Goal: Find contact information: Find contact information

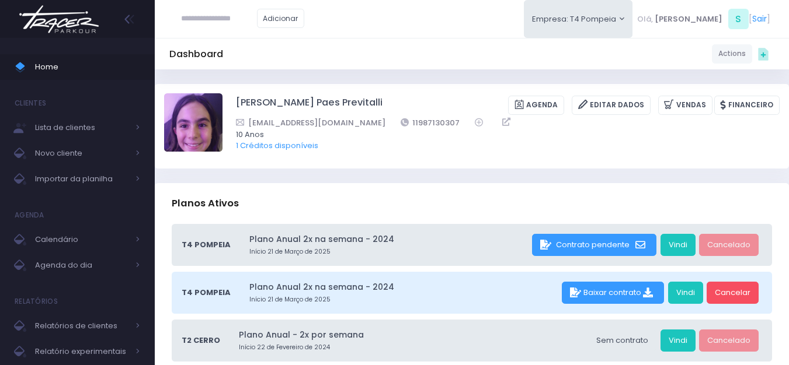
click at [82, 13] on img at bounding box center [59, 19] width 89 height 41
click at [80, 20] on img at bounding box center [59, 19] width 89 height 41
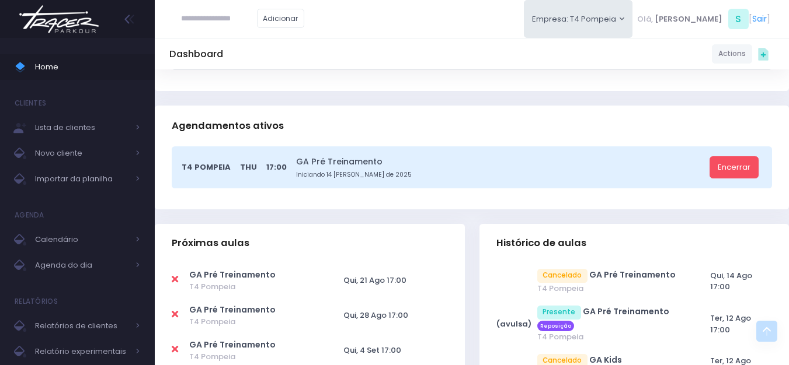
scroll to position [292, 0]
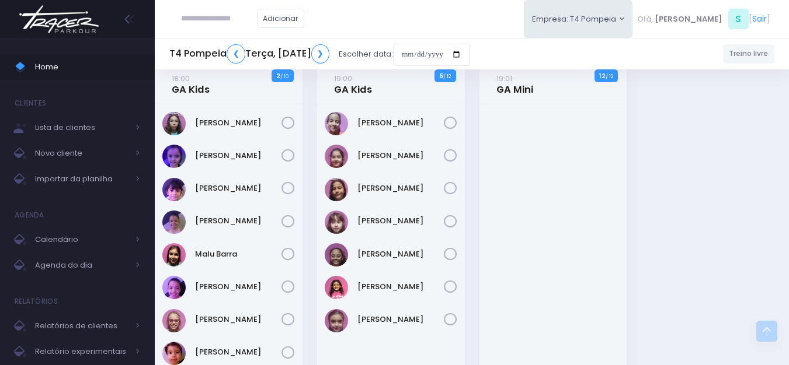
scroll to position [354, 0]
click at [81, 26] on img at bounding box center [59, 19] width 89 height 41
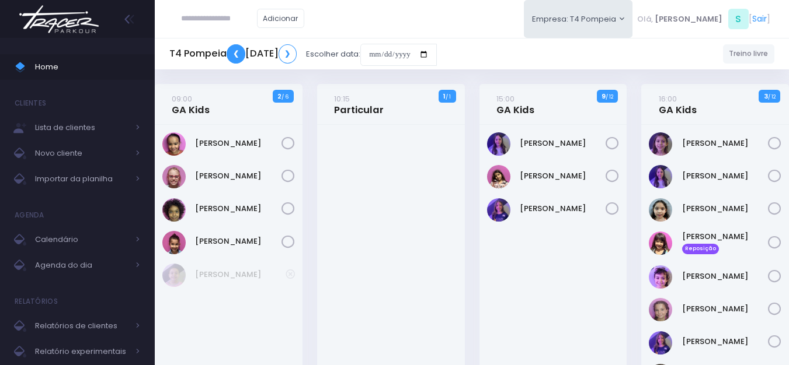
click at [234, 61] on link "❮" at bounding box center [236, 53] width 19 height 19
drag, startPoint x: 253, startPoint y: 128, endPoint x: 196, endPoint y: 129, distance: 57.2
click at [196, 129] on div "Júlia Barbosa" at bounding box center [229, 281] width 148 height 312
copy link "Júlia Barbosa"
drag, startPoint x: 248, startPoint y: 169, endPoint x: 193, endPoint y: 175, distance: 54.5
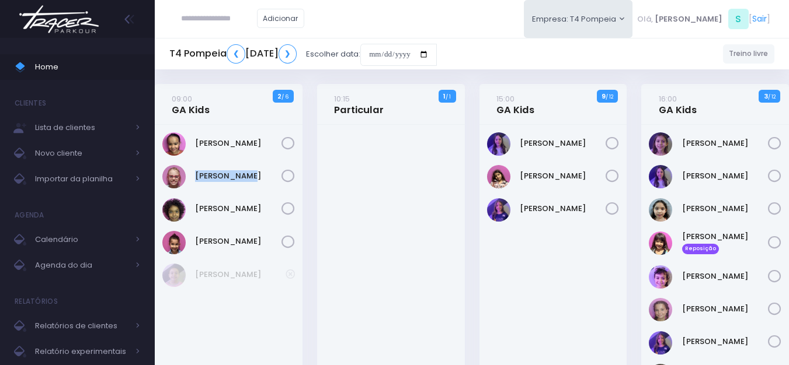
click at [193, 175] on div "Paola Baldin" at bounding box center [228, 176] width 133 height 23
copy link "Paola Baldin"
drag, startPoint x: 260, startPoint y: 197, endPoint x: 194, endPoint y: 193, distance: 66.7
click at [194, 193] on div "Júlia Barbosa" at bounding box center [229, 281] width 148 height 312
copy div "Priscila Vanzolini"
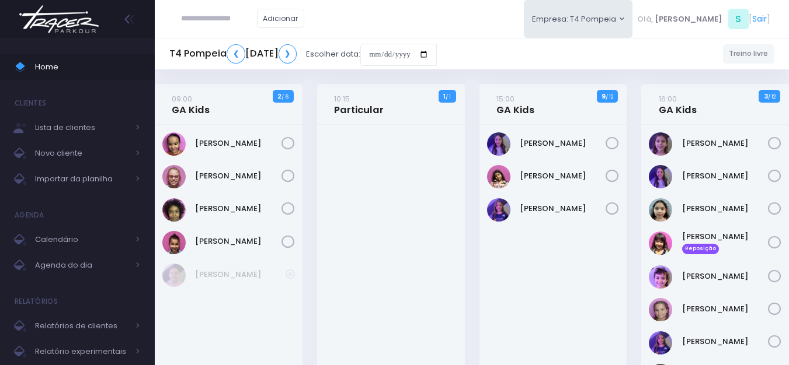
click at [242, 231] on div "Stella Araujo" at bounding box center [228, 242] width 133 height 23
drag, startPoint x: 250, startPoint y: 218, endPoint x: 231, endPoint y: 222, distance: 19.7
click at [231, 222] on div "Júlia Barbosa" at bounding box center [229, 281] width 148 height 312
drag, startPoint x: 256, startPoint y: 229, endPoint x: 196, endPoint y: 222, distance: 60.5
click at [196, 222] on div "Júlia Barbosa" at bounding box center [229, 281] width 148 height 312
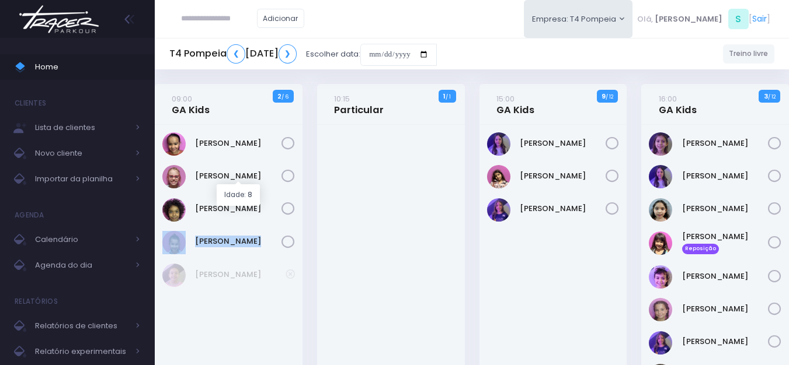
copy div "Stella Araujo"
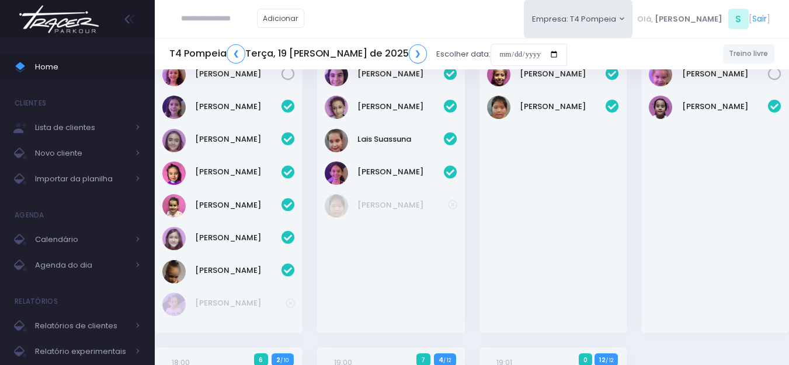
scroll to position [58, 0]
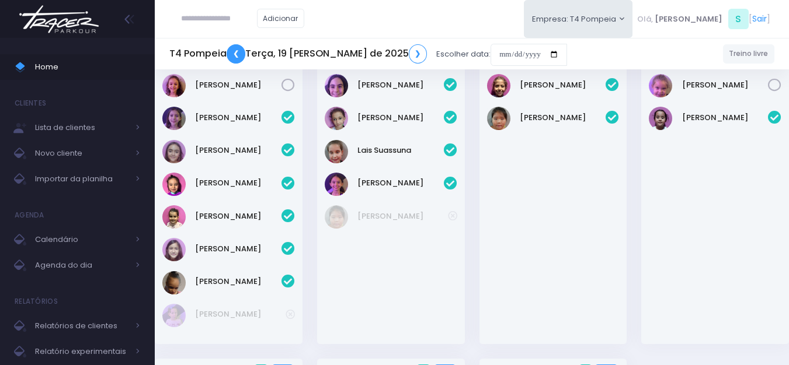
click at [235, 58] on link "❮" at bounding box center [236, 53] width 19 height 19
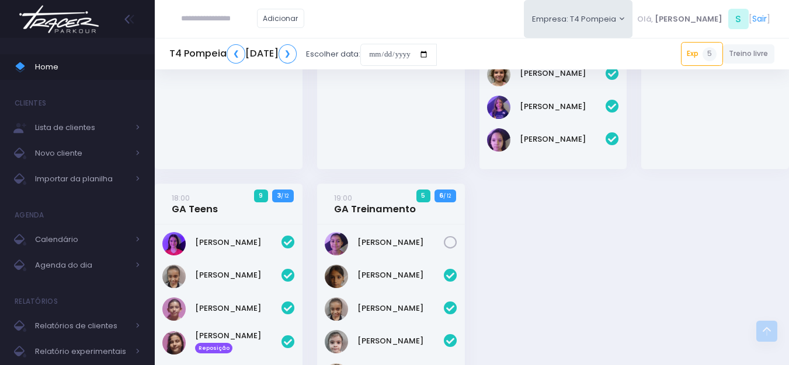
scroll to position [409, 0]
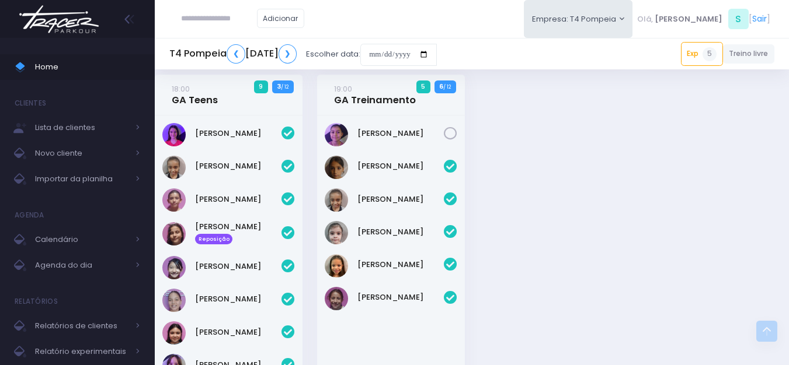
drag, startPoint x: 267, startPoint y: 189, endPoint x: 198, endPoint y: 190, distance: 68.9
click at [198, 190] on div "[PERSON_NAME]" at bounding box center [228, 200] width 133 height 23
copy link "[PERSON_NAME]"
drag, startPoint x: 254, startPoint y: 216, endPoint x: 194, endPoint y: 214, distance: 59.6
click at [194, 214] on div "[PERSON_NAME]" at bounding box center [229, 272] width 148 height 312
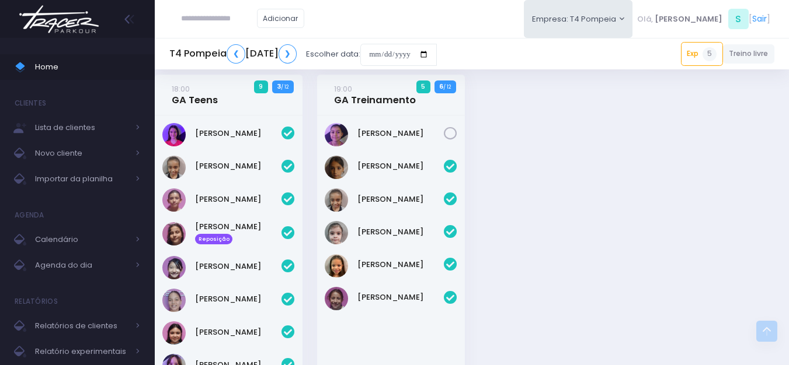
copy link "[PERSON_NAME]"
drag, startPoint x: 278, startPoint y: 259, endPoint x: 194, endPoint y: 251, distance: 84.4
click at [194, 251] on div "[PERSON_NAME]" at bounding box center [229, 272] width 148 height 312
copy link "[PERSON_NAME]"
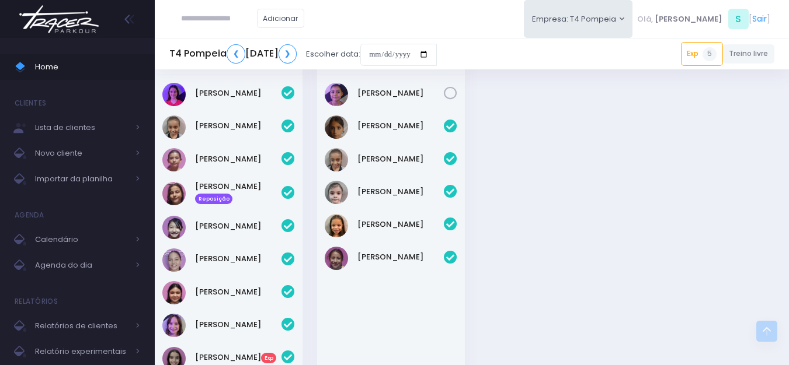
scroll to position [467, 0]
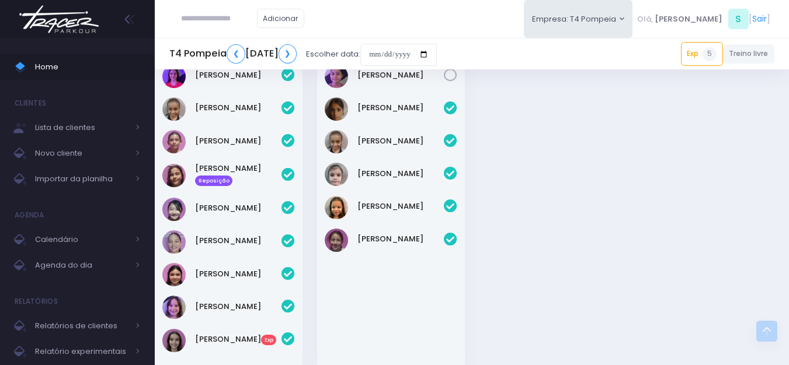
drag, startPoint x: 277, startPoint y: 228, endPoint x: 194, endPoint y: 234, distance: 83.1
click at [194, 234] on div "[PERSON_NAME]" at bounding box center [229, 213] width 148 height 312
copy link "[PERSON_NAME]"
drag, startPoint x: 270, startPoint y: 261, endPoint x: 190, endPoint y: 257, distance: 80.7
click at [190, 257] on div "[PERSON_NAME]" at bounding box center [229, 213] width 148 height 312
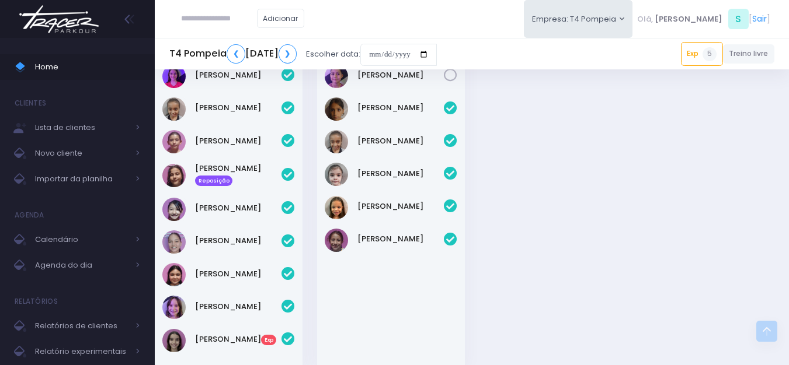
copy link "[PERSON_NAME]"
drag, startPoint x: 266, startPoint y: 301, endPoint x: 188, endPoint y: 299, distance: 77.7
click at [188, 299] on div "[PERSON_NAME]" at bounding box center [228, 307] width 133 height 23
copy div "[PERSON_NAME]"
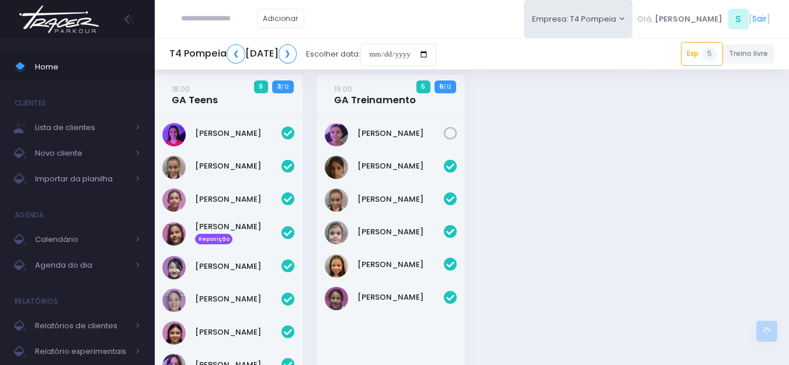
drag, startPoint x: 431, startPoint y: 158, endPoint x: 360, endPoint y: 150, distance: 71.6
click at [360, 150] on div "[PERSON_NAME]" at bounding box center [391, 272] width 148 height 312
copy link "[PERSON_NAME]"
drag, startPoint x: 415, startPoint y: 252, endPoint x: 359, endPoint y: 248, distance: 56.2
click at [359, 248] on div "[PERSON_NAME]" at bounding box center [391, 272] width 148 height 312
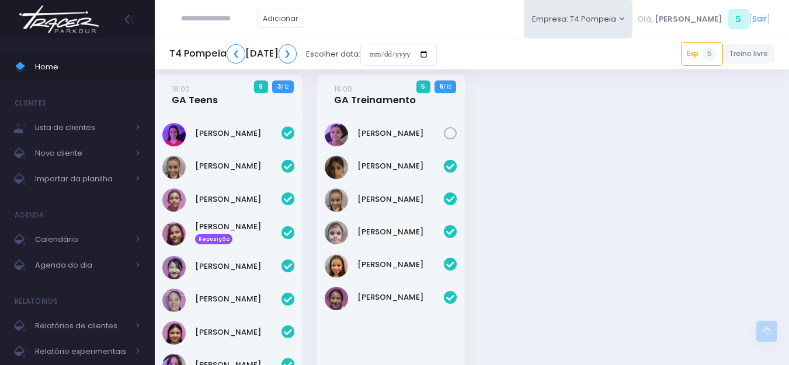
copy link "[PERSON_NAME]"
drag, startPoint x: 413, startPoint y: 282, endPoint x: 356, endPoint y: 285, distance: 56.7
click at [356, 285] on div "[PERSON_NAME]" at bounding box center [391, 272] width 148 height 312
copy link "[PERSON_NAME]"
